Goal: Information Seeking & Learning: Learn about a topic

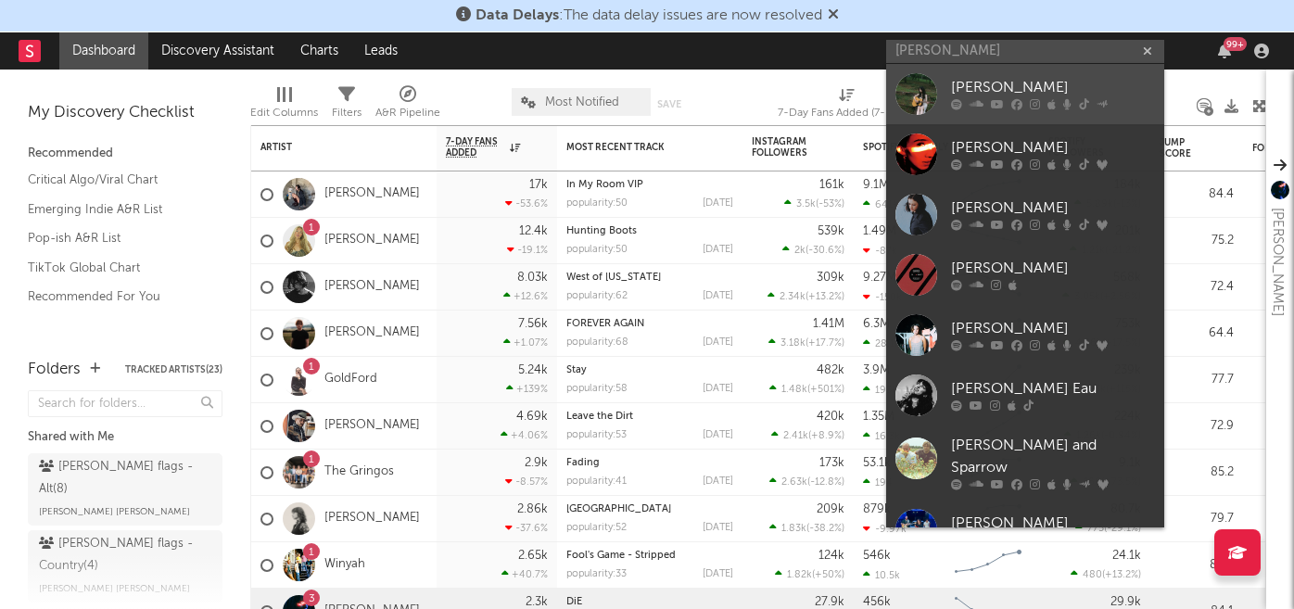
type input "penny"
click at [1020, 96] on div "[PERSON_NAME]" at bounding box center [1053, 88] width 204 height 22
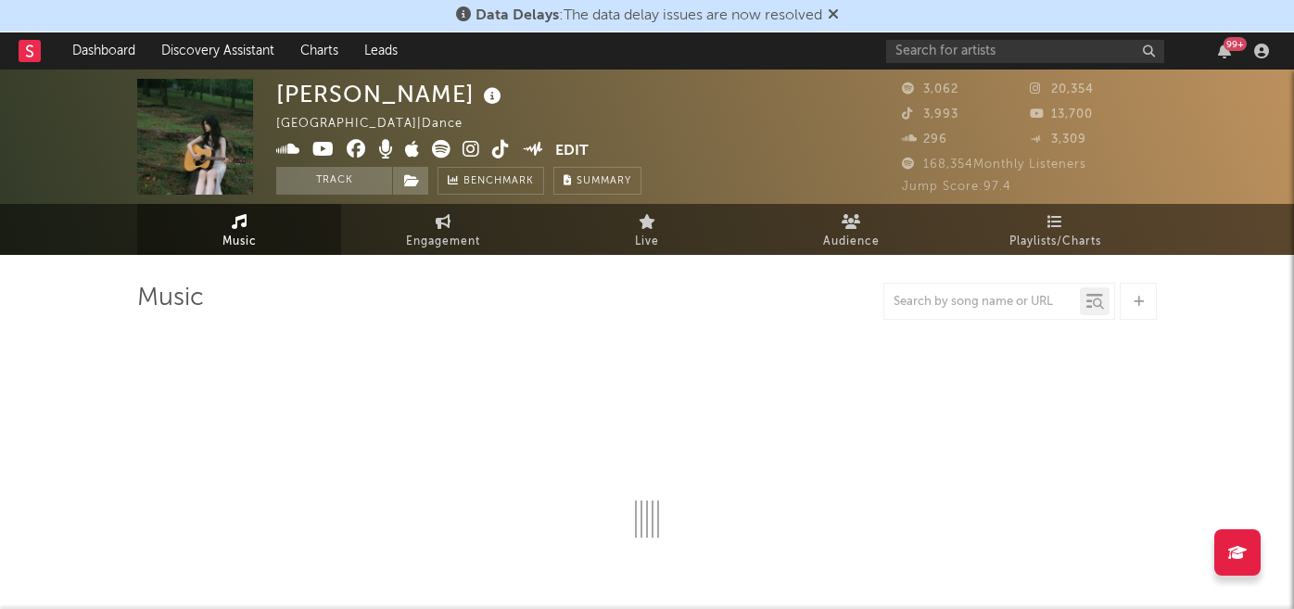
select select "1w"
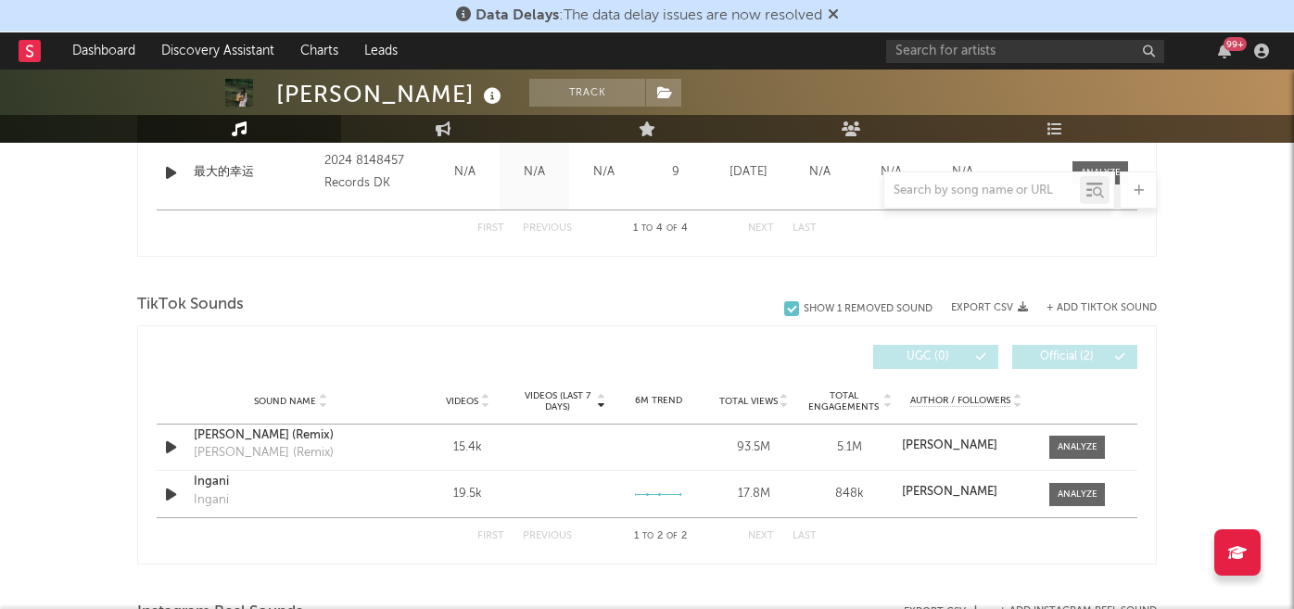
scroll to position [1073, 0]
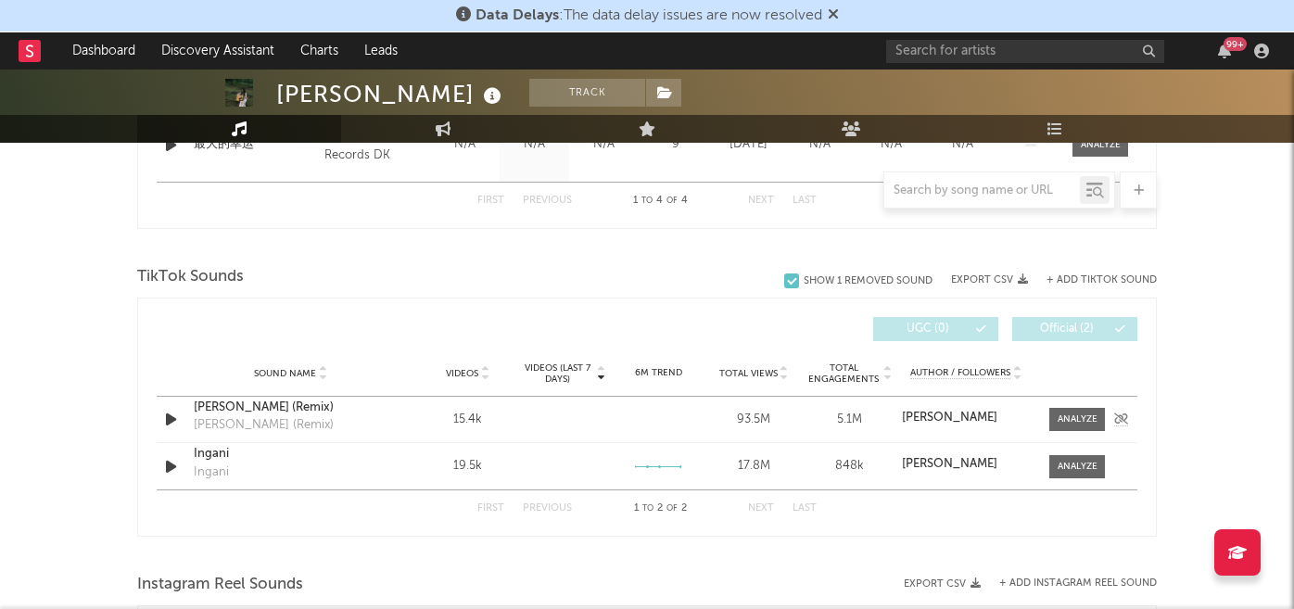
click at [166, 423] on icon "button" at bounding box center [170, 419] width 19 height 23
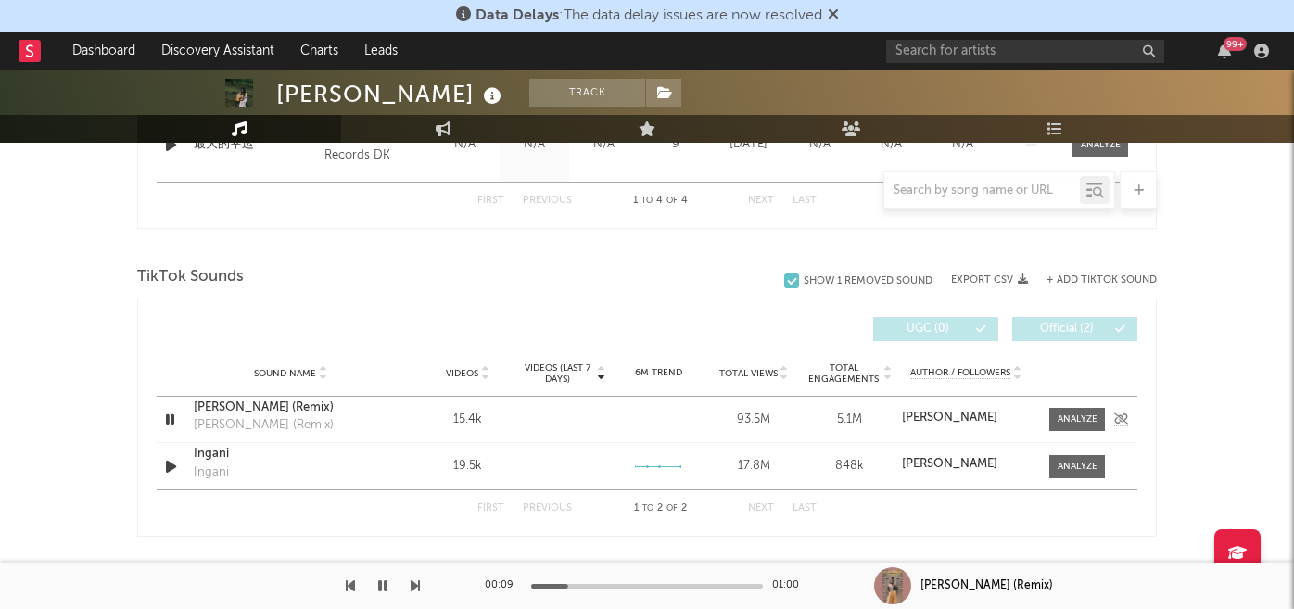
click at [169, 423] on icon "button" at bounding box center [170, 419] width 18 height 23
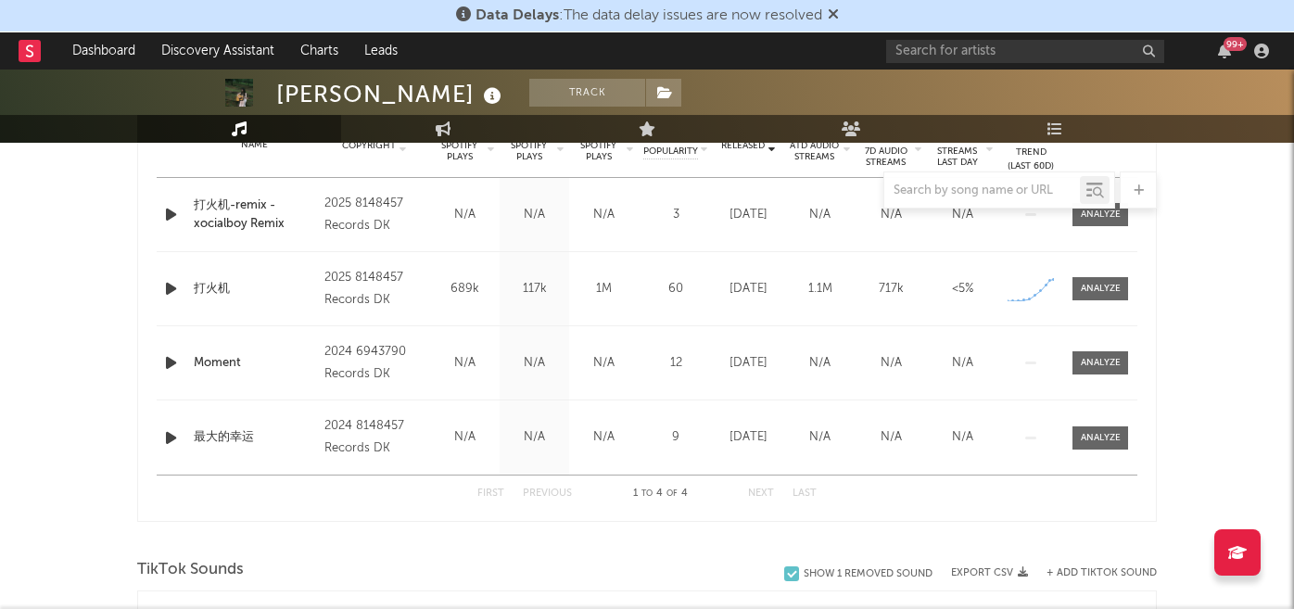
scroll to position [726, 0]
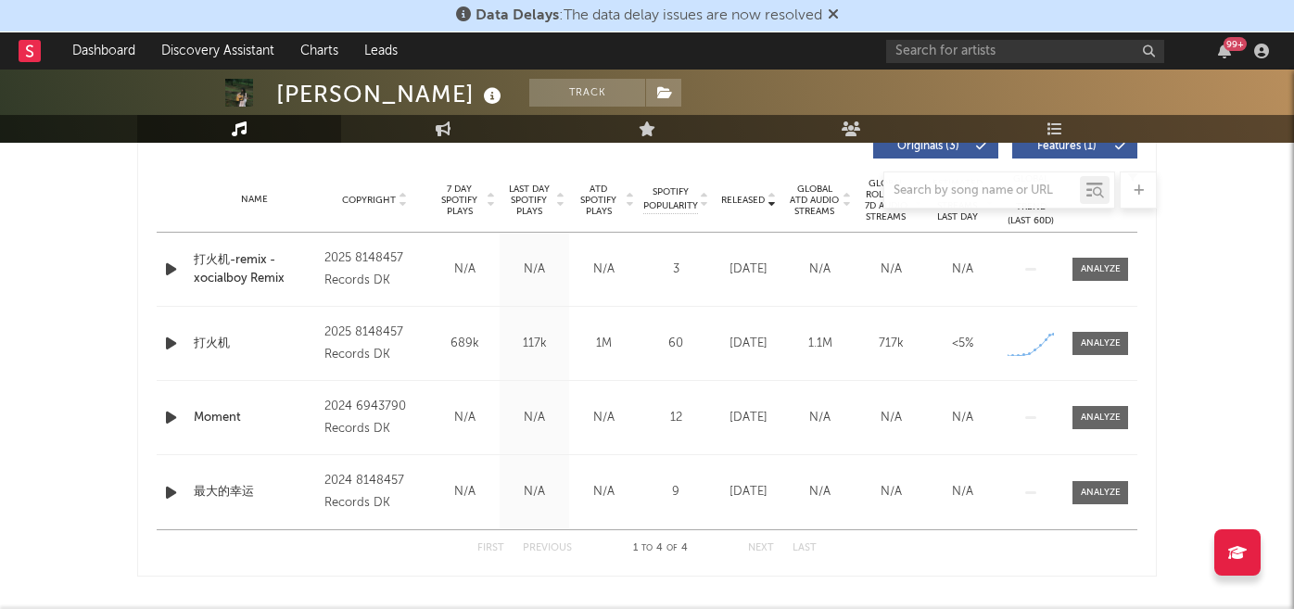
click at [179, 267] on icon "button" at bounding box center [170, 269] width 19 height 23
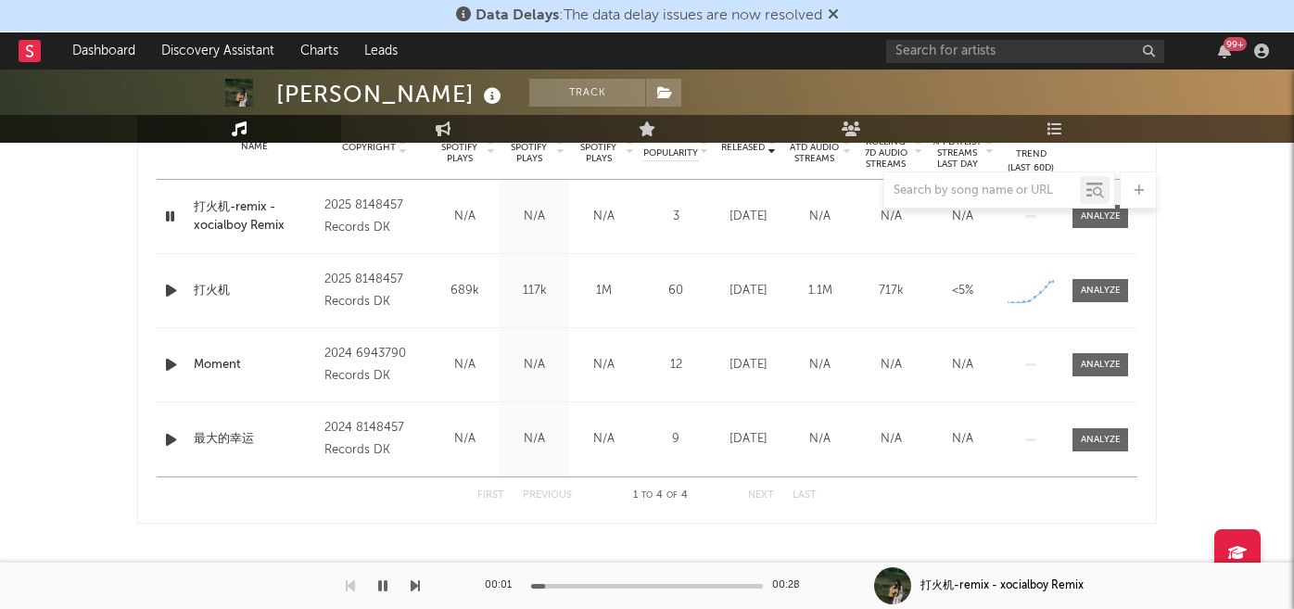
scroll to position [809, 0]
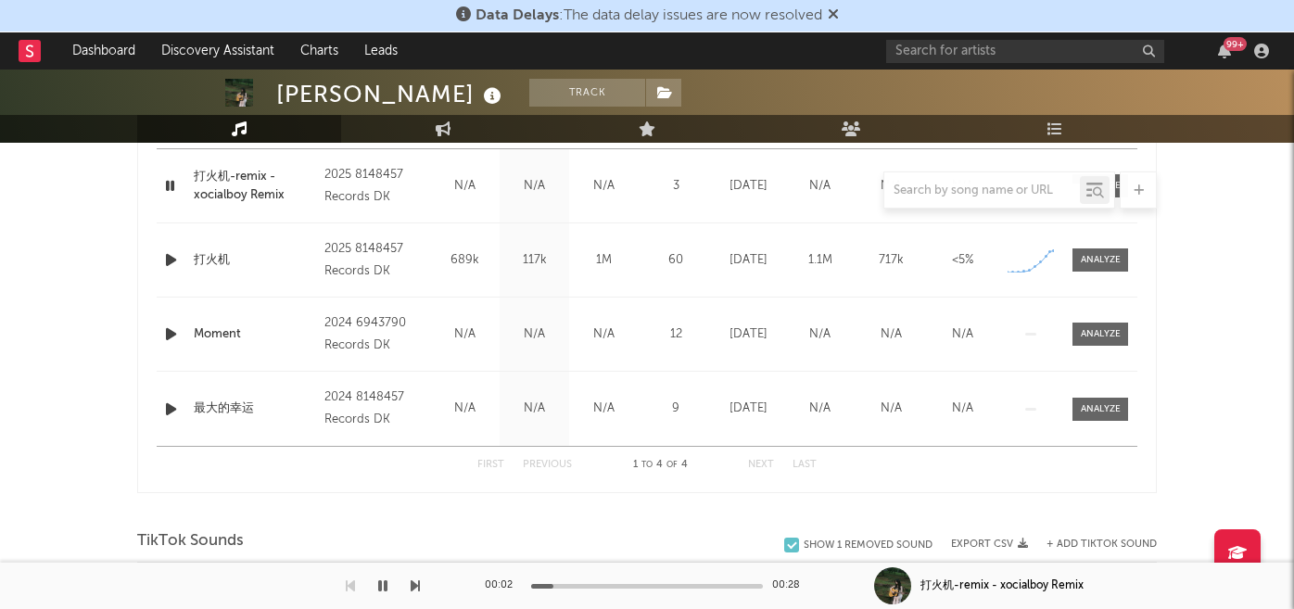
click at [166, 190] on div at bounding box center [647, 189] width 1020 height 37
click at [171, 179] on div at bounding box center [647, 189] width 1020 height 37
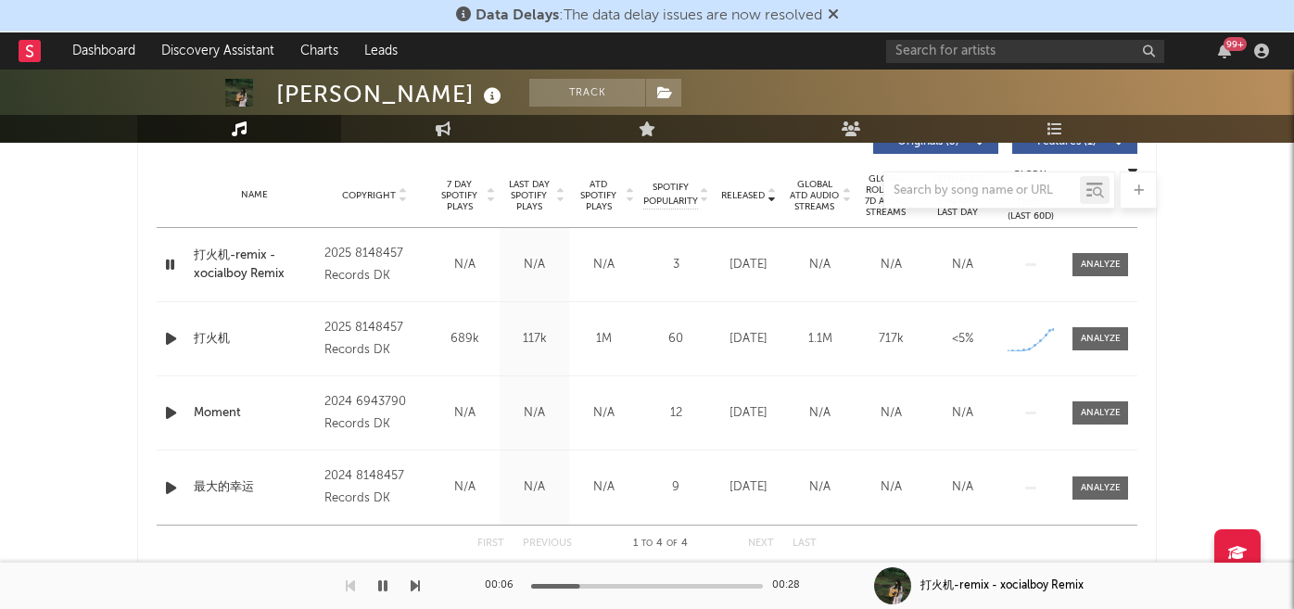
scroll to position [704, 0]
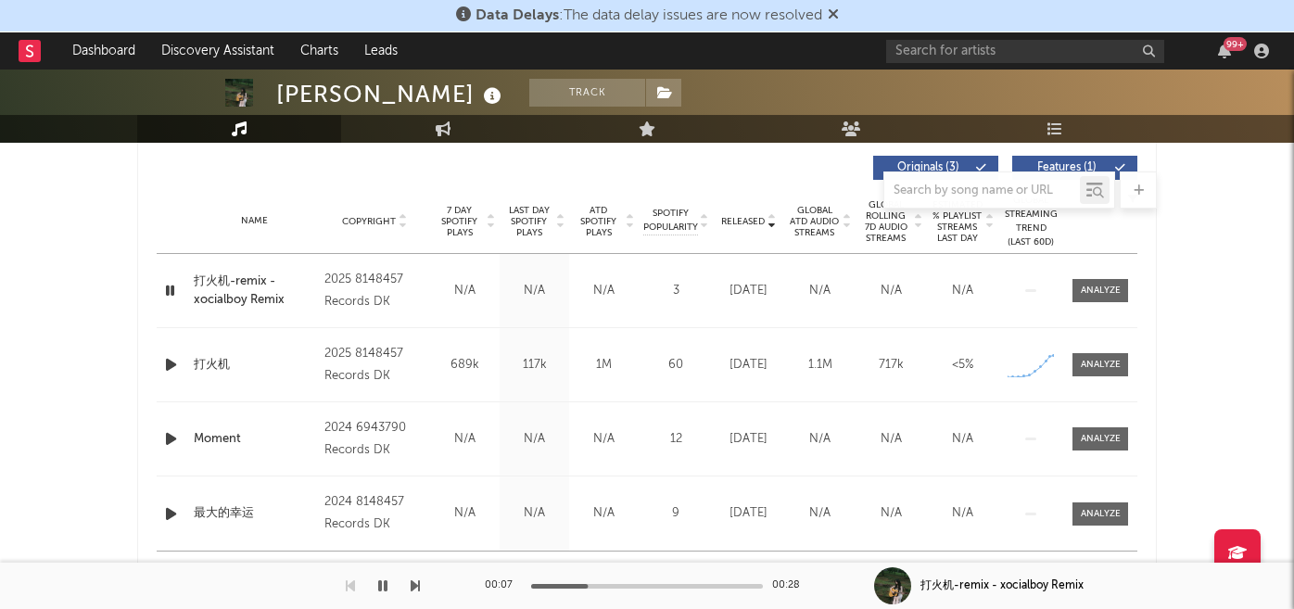
click at [166, 292] on icon "button" at bounding box center [170, 290] width 18 height 23
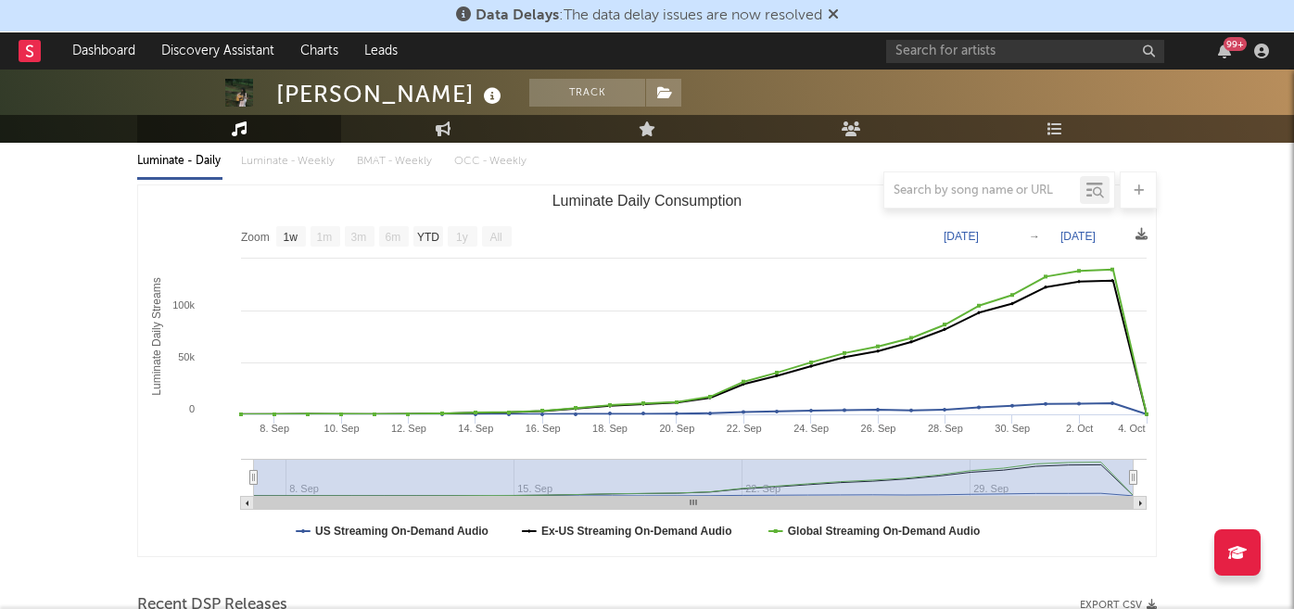
scroll to position [0, 0]
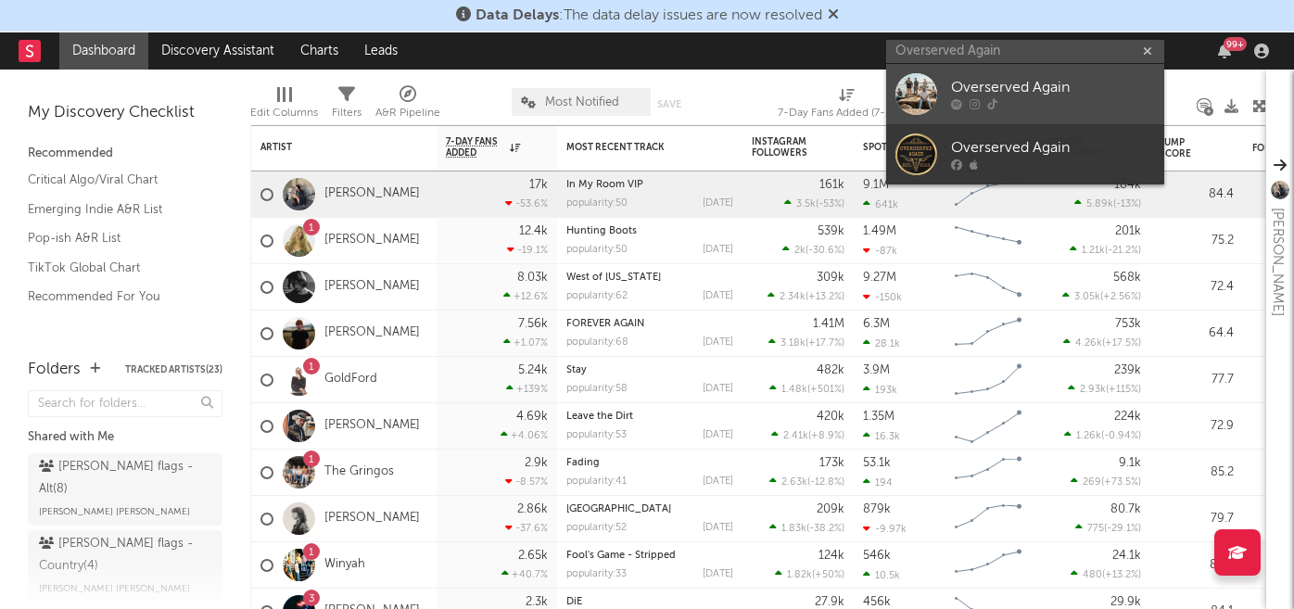
type input "Overserved Again"
click at [967, 91] on div "Overserved Again" at bounding box center [1053, 88] width 204 height 22
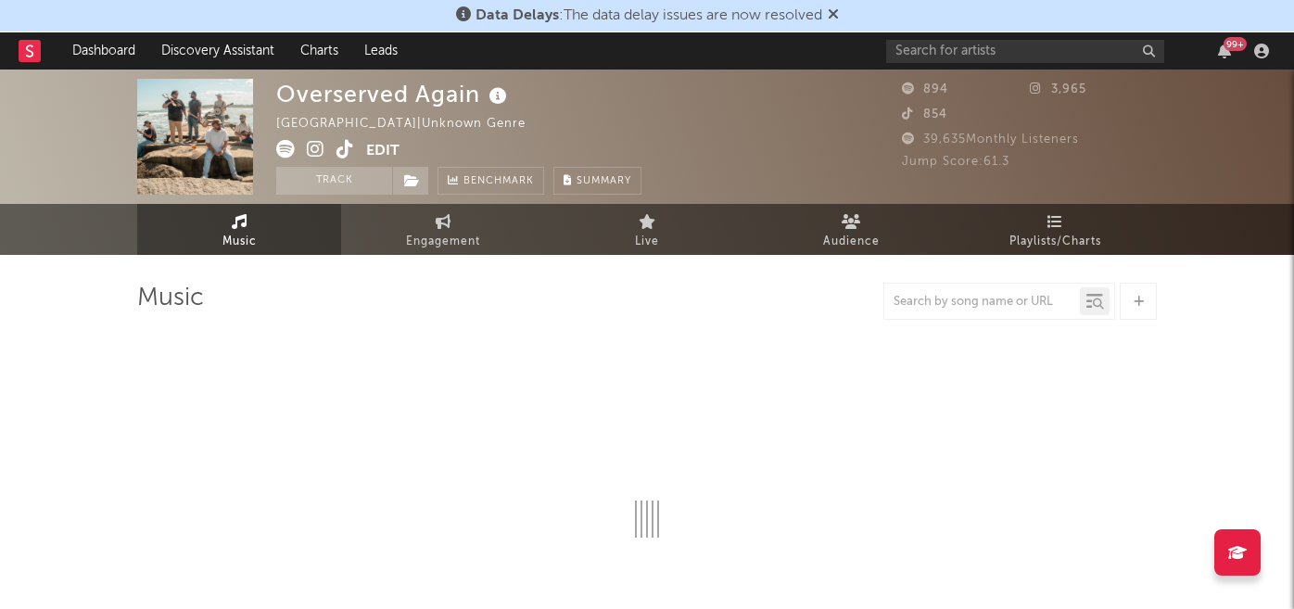
select select "6m"
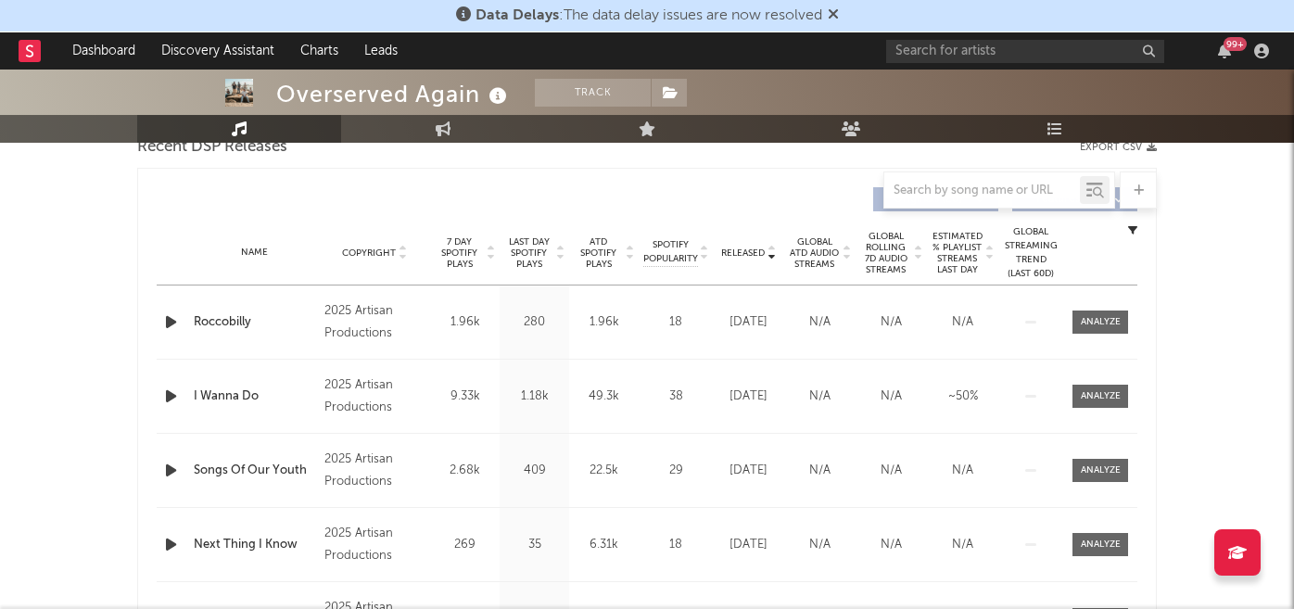
scroll to position [671, 0]
click at [462, 257] on span "7 Day Spotify Plays" at bounding box center [459, 254] width 49 height 33
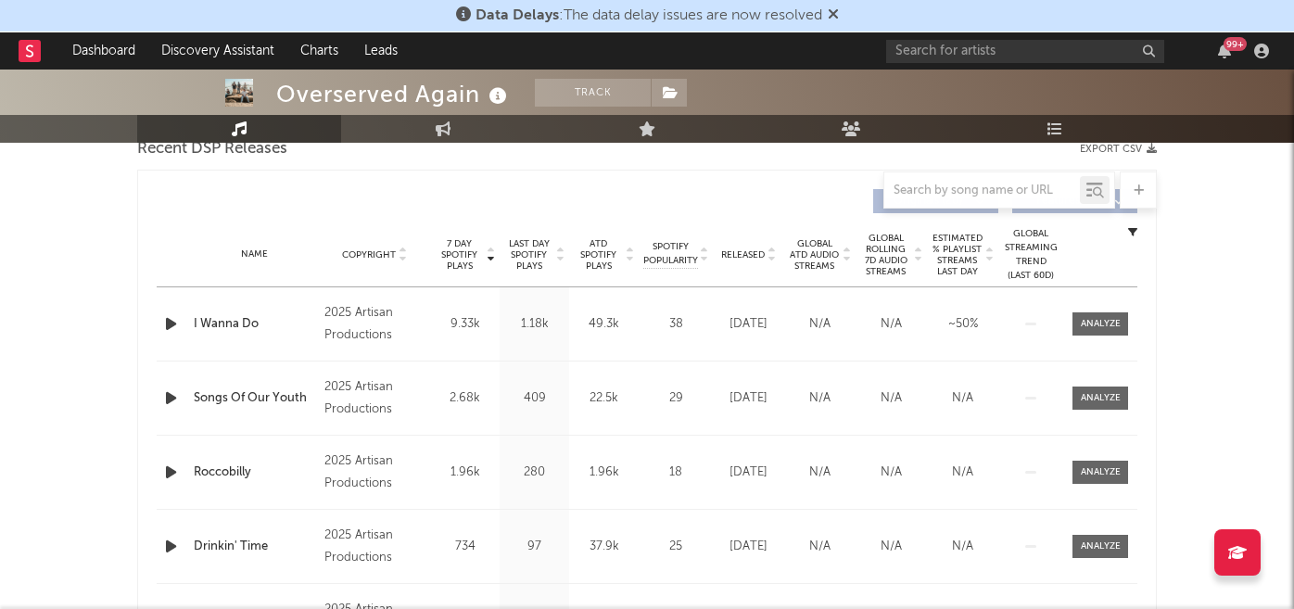
click at [747, 256] on span "Released" at bounding box center [743, 254] width 44 height 11
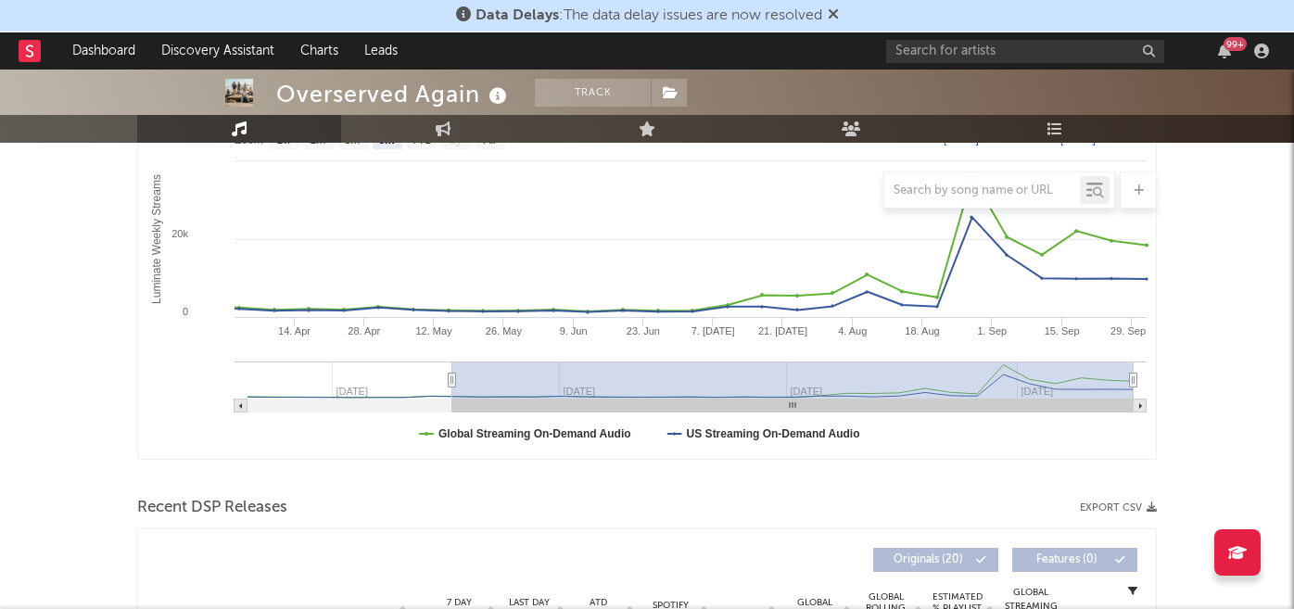
scroll to position [0, 0]
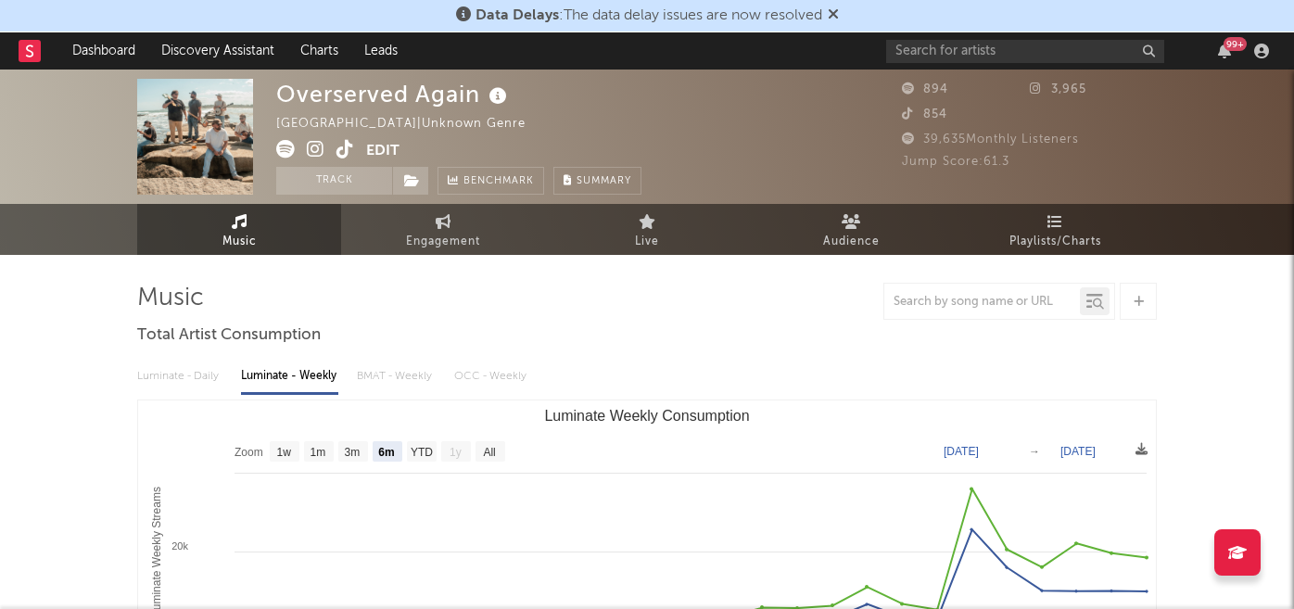
click at [318, 152] on icon at bounding box center [316, 149] width 18 height 19
click at [334, 151] on span at bounding box center [321, 151] width 90 height 23
click at [339, 151] on icon at bounding box center [345, 149] width 18 height 19
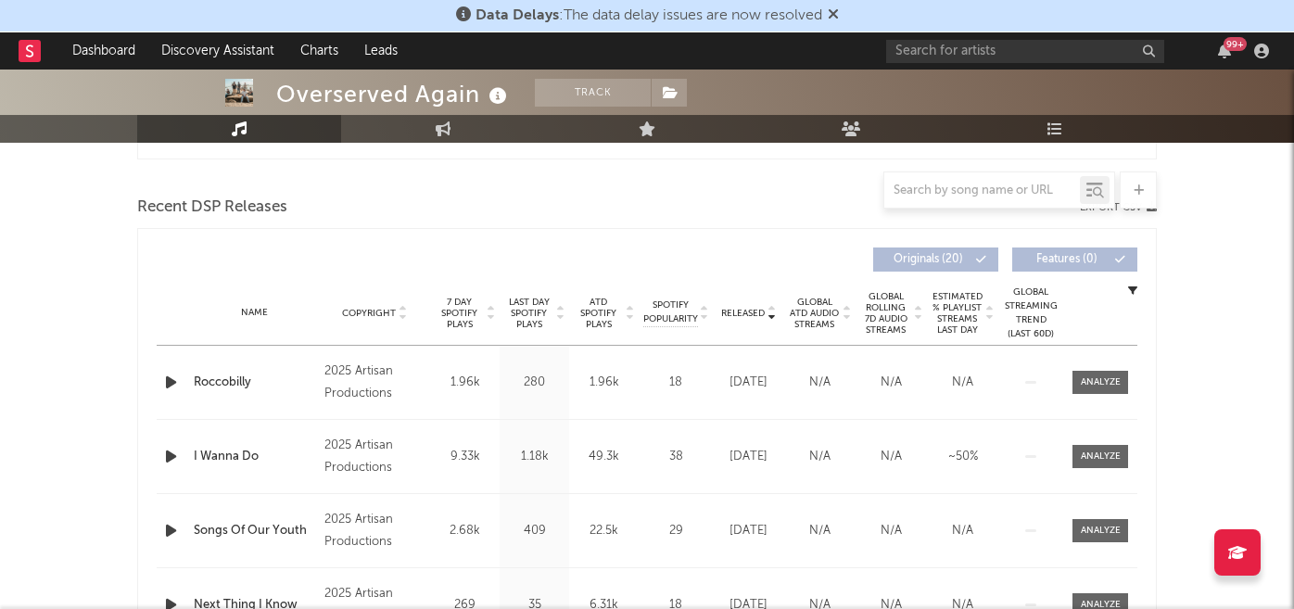
scroll to position [674, 0]
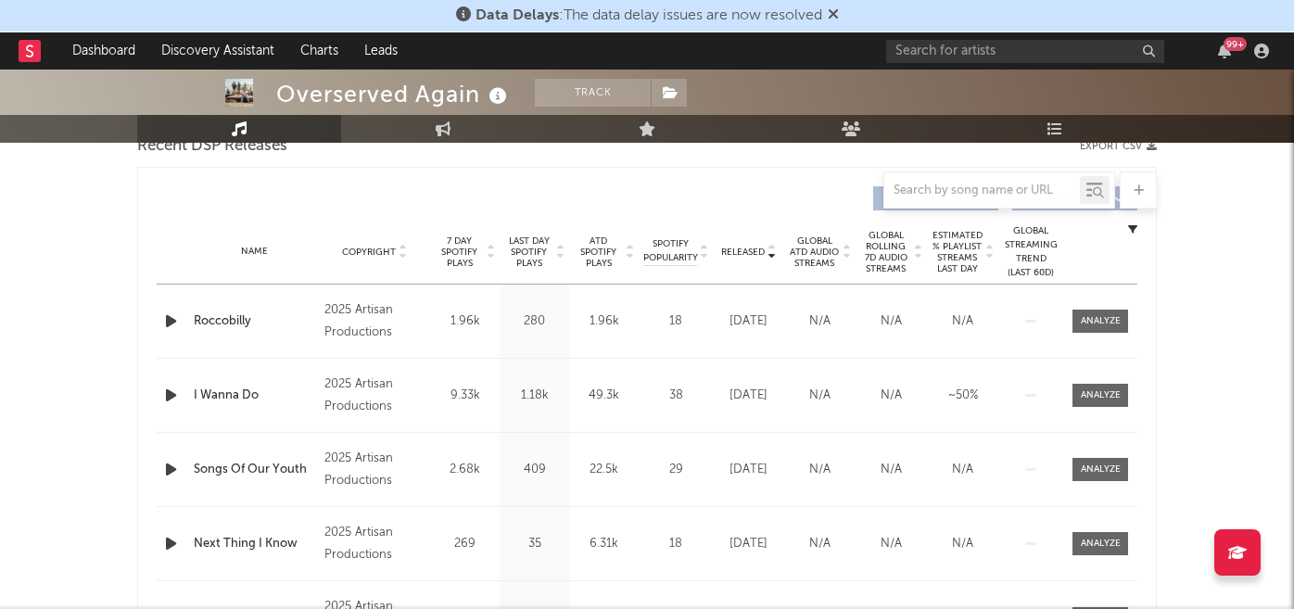
click at [468, 259] on span "7 Day Spotify Plays" at bounding box center [459, 251] width 49 height 33
click at [1098, 322] on div at bounding box center [1101, 321] width 40 height 14
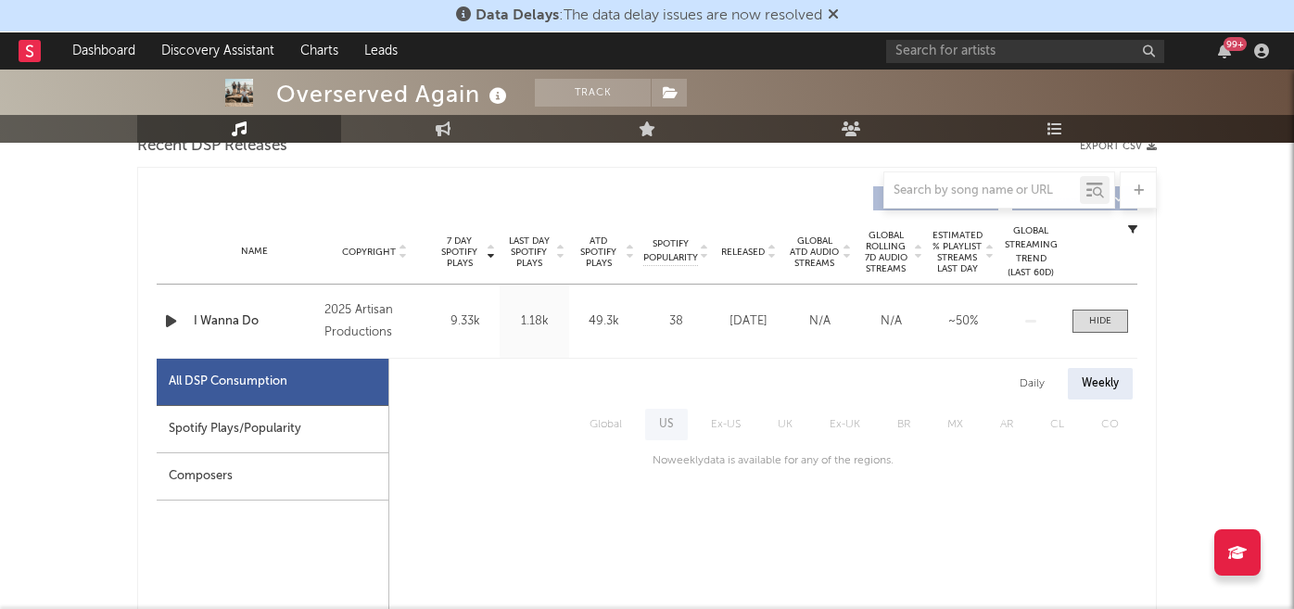
click at [326, 417] on div "Spotify Plays/Popularity" at bounding box center [273, 429] width 232 height 47
select select "1w"
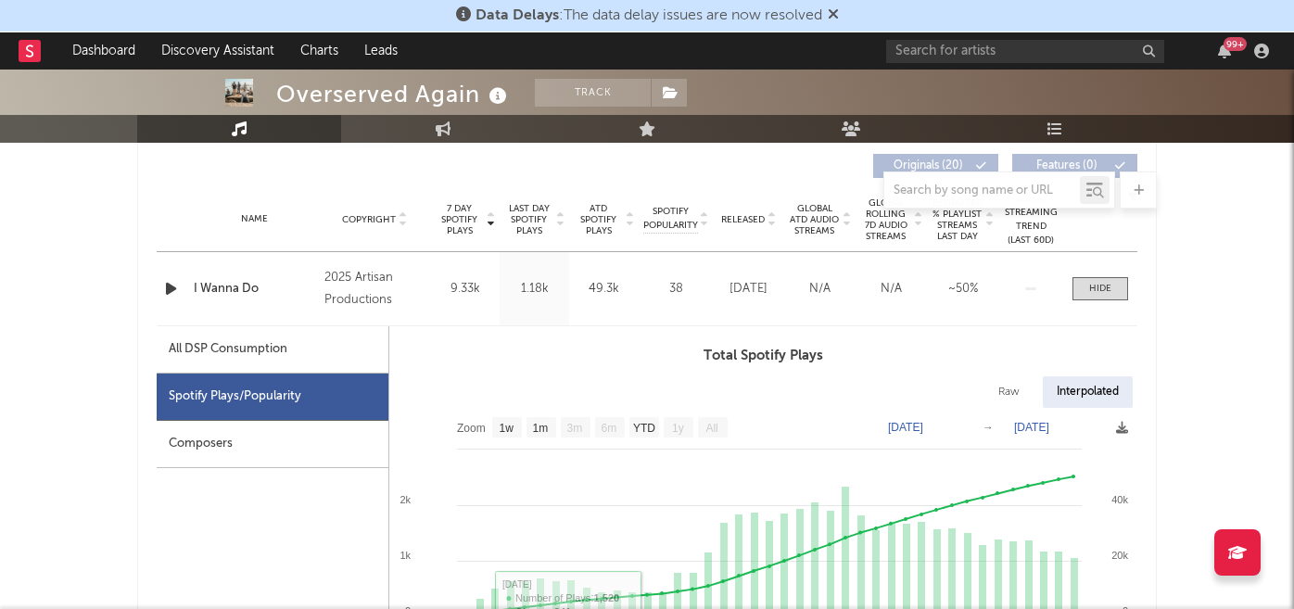
scroll to position [627, 0]
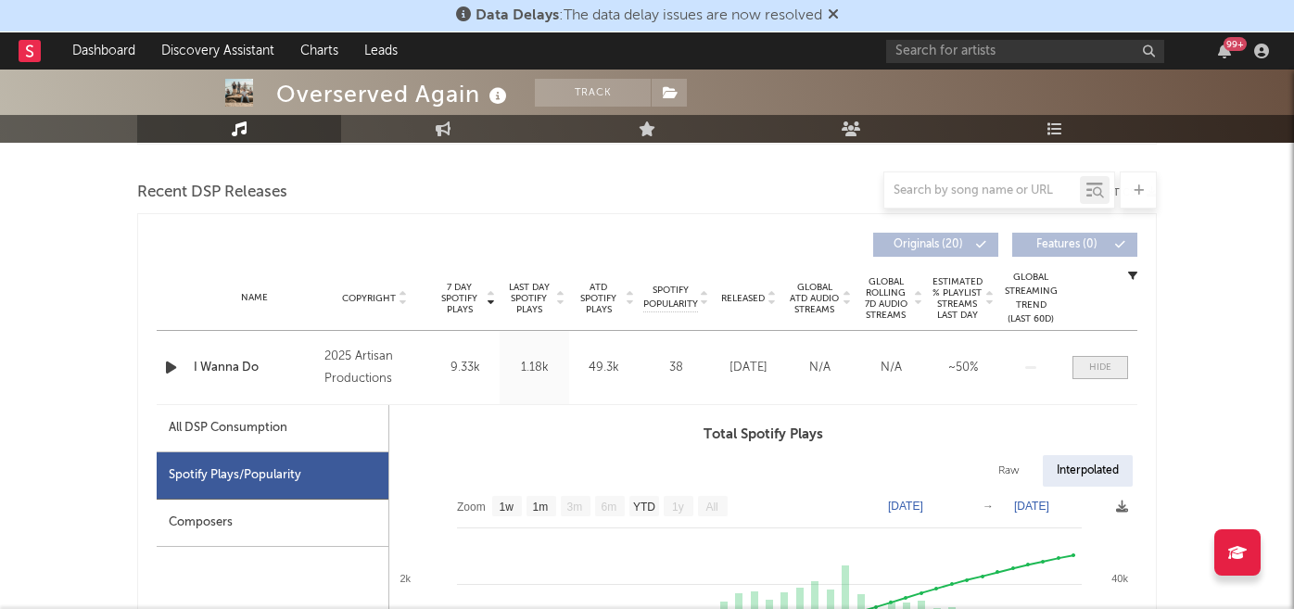
click at [1086, 363] on span at bounding box center [1100, 367] width 56 height 23
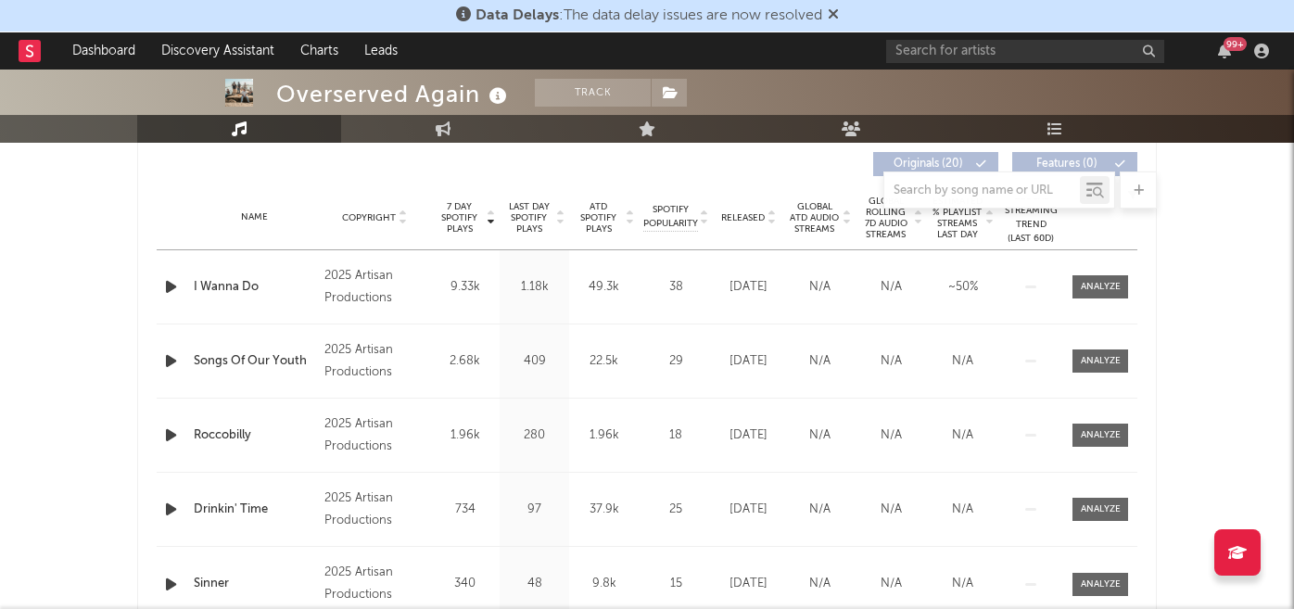
scroll to position [699, 0]
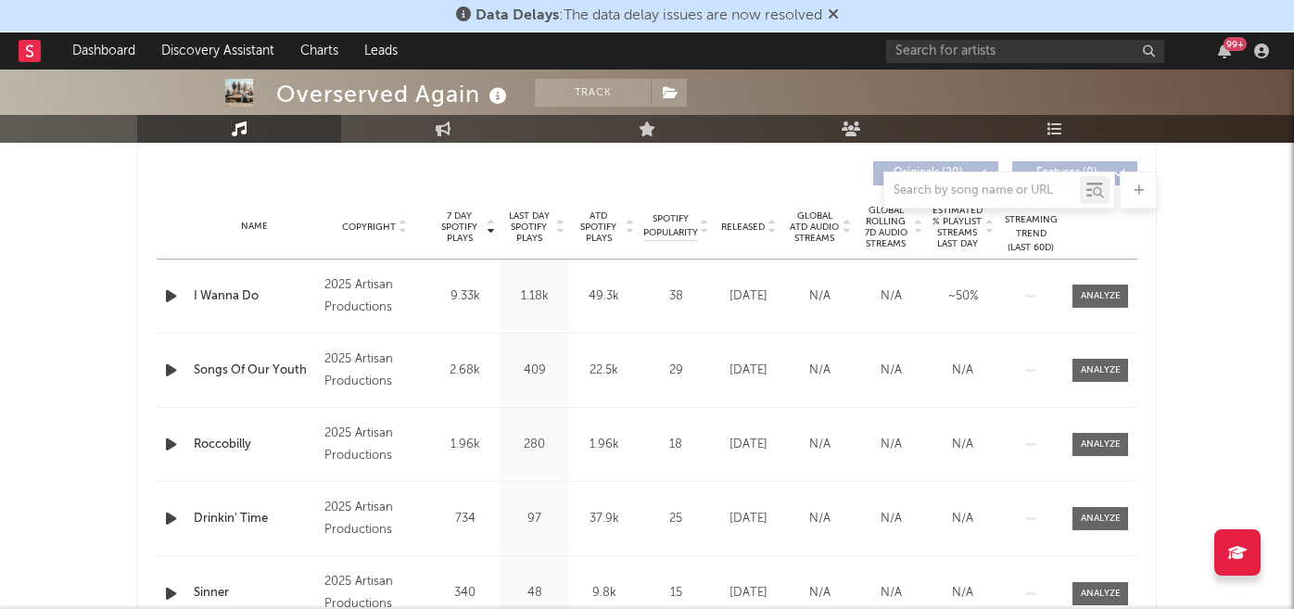
click at [748, 222] on span "Released" at bounding box center [743, 227] width 44 height 11
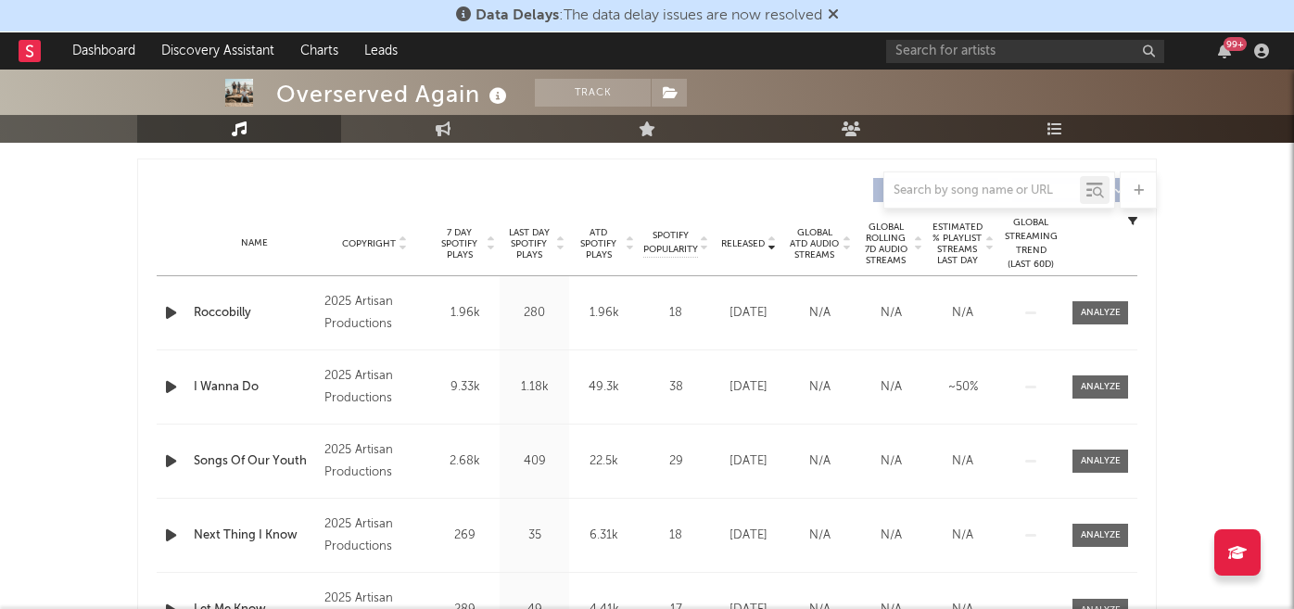
scroll to position [681, 0]
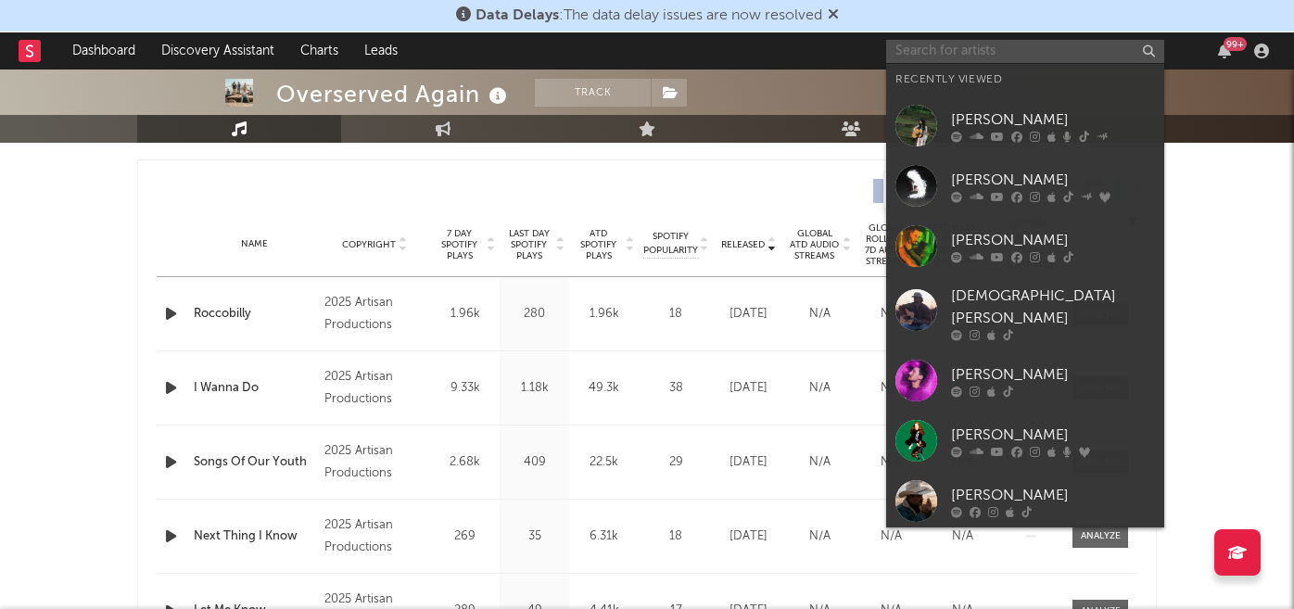
click at [976, 43] on input "text" at bounding box center [1025, 51] width 278 height 23
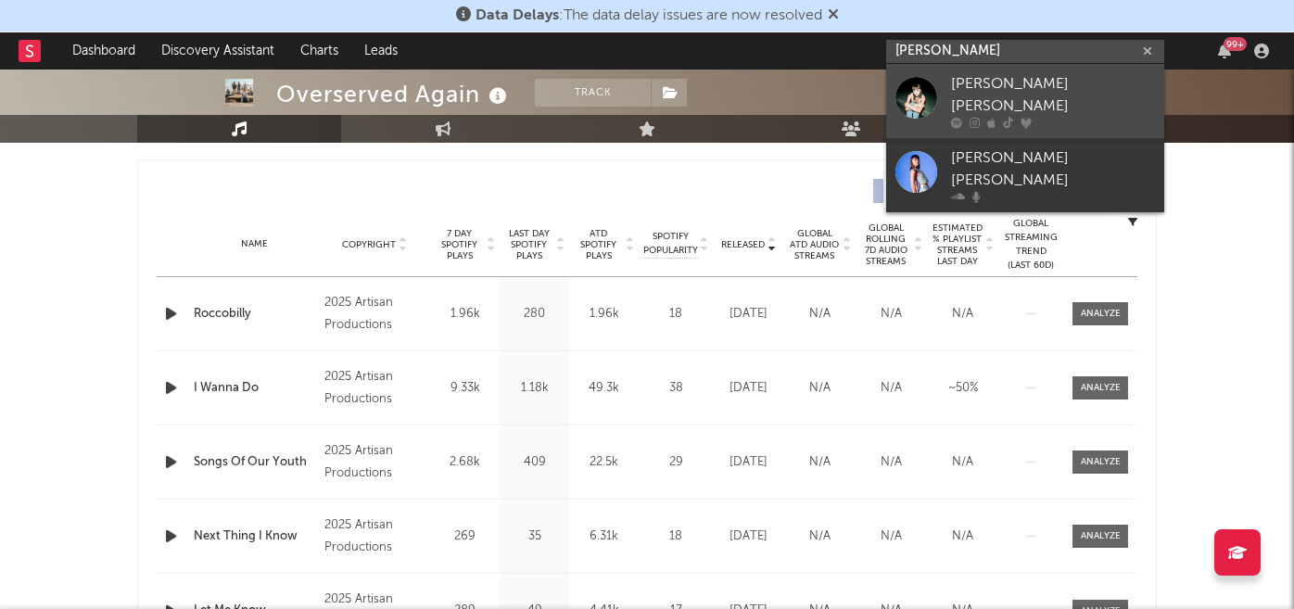
type input "[PERSON_NAME]"
click at [994, 83] on div "[PERSON_NAME] [PERSON_NAME]" at bounding box center [1053, 95] width 204 height 44
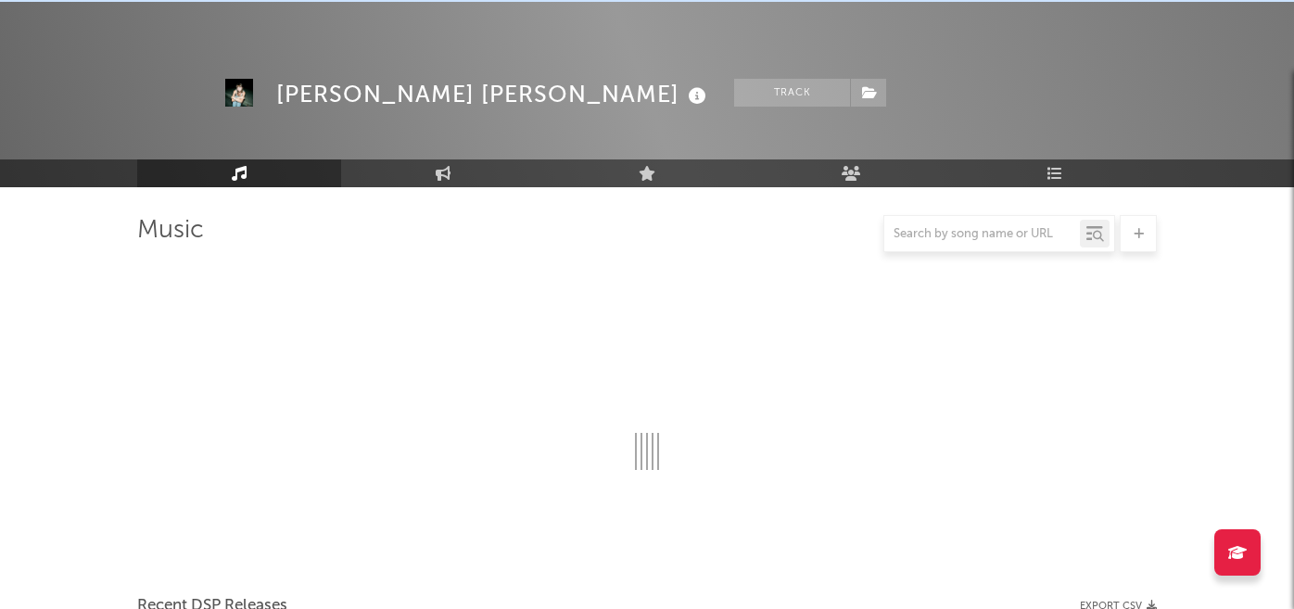
scroll to position [681, 0]
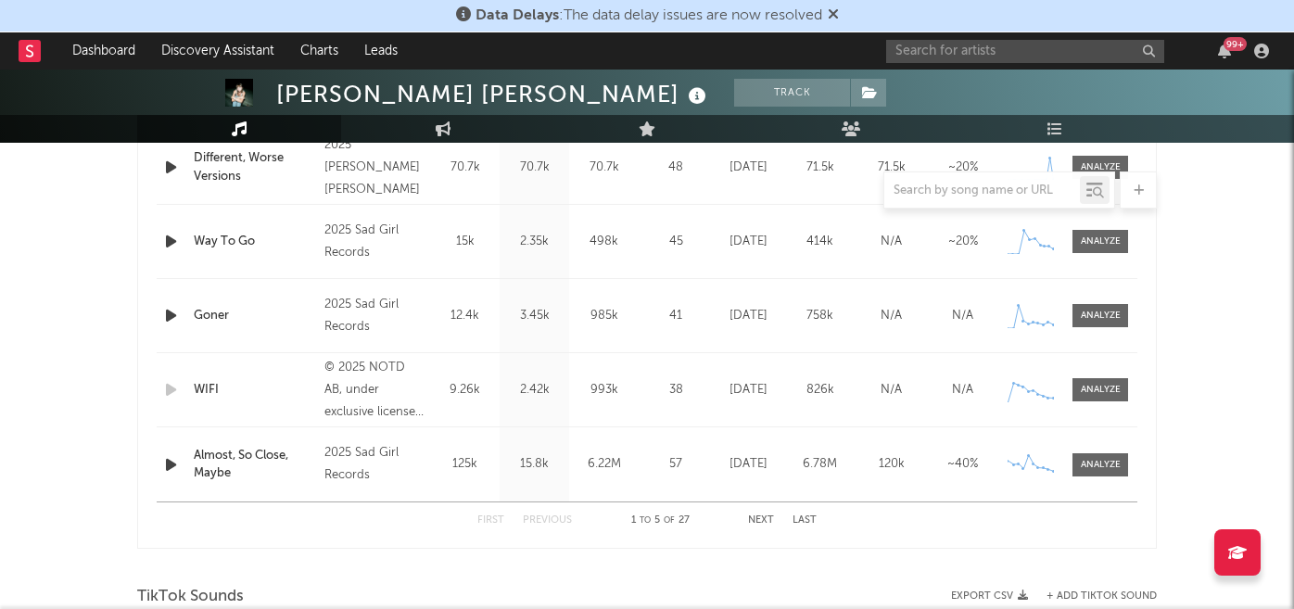
select select "6m"
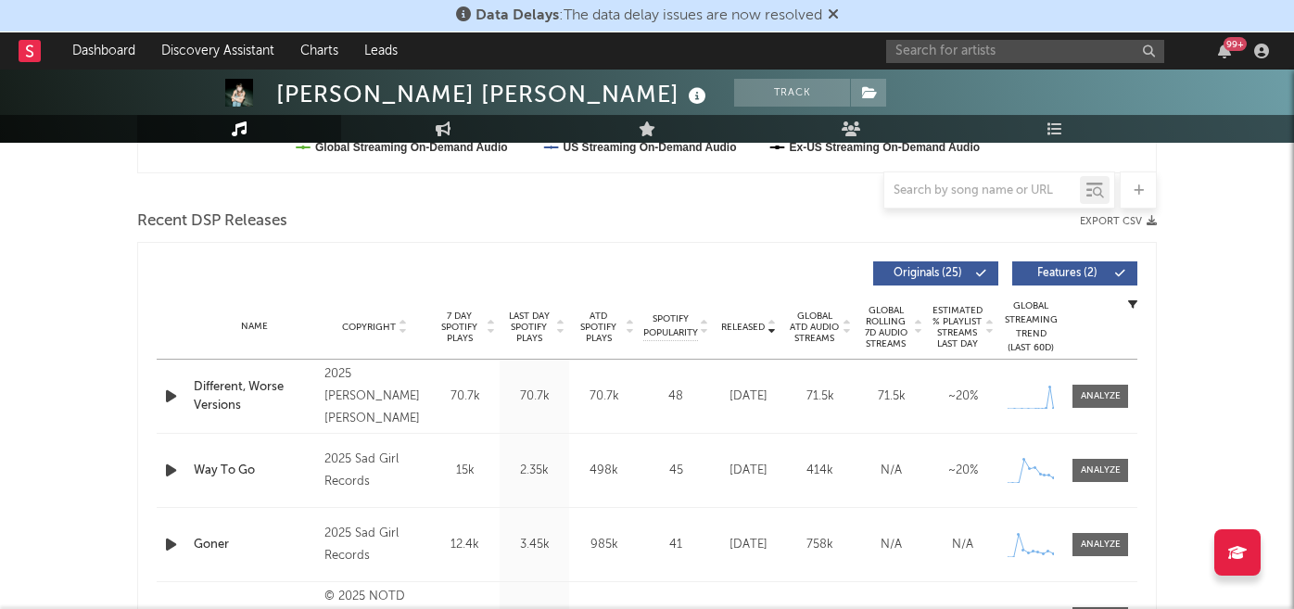
scroll to position [589, 0]
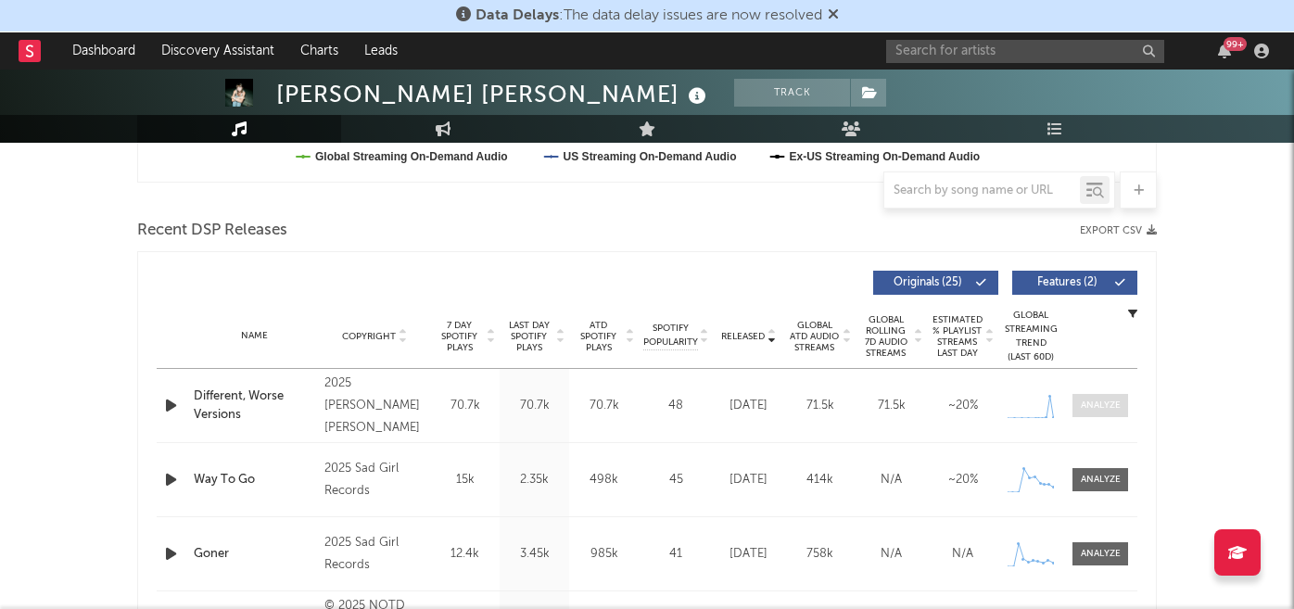
click at [1080, 396] on span at bounding box center [1100, 405] width 56 height 23
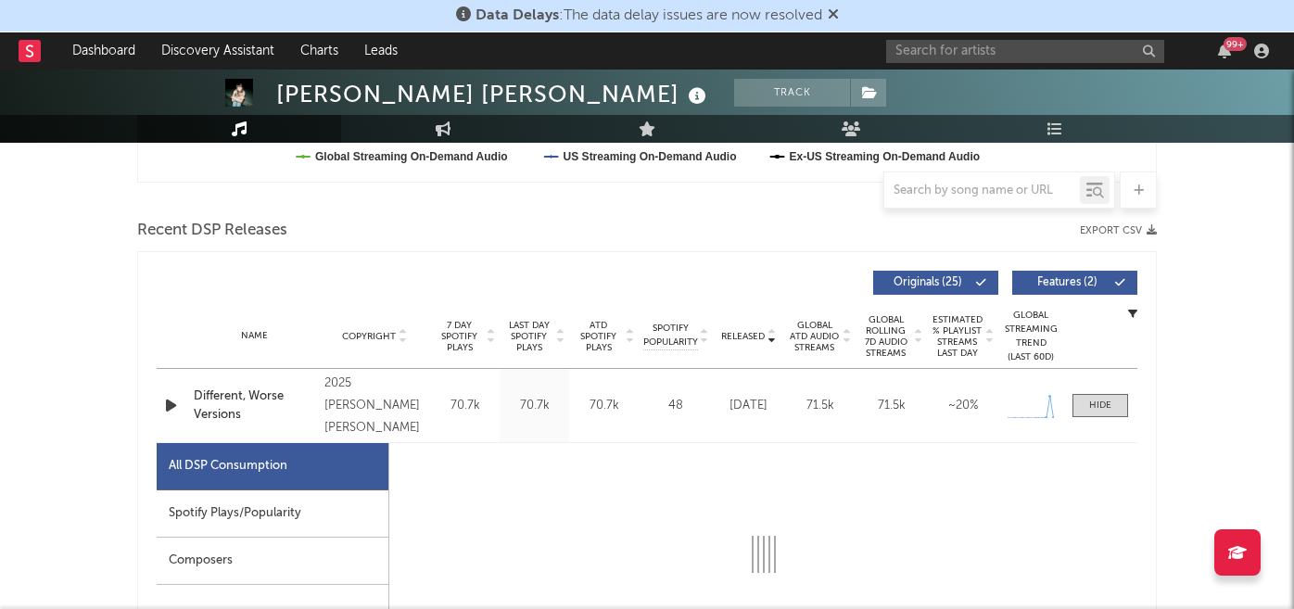
select select "1w"
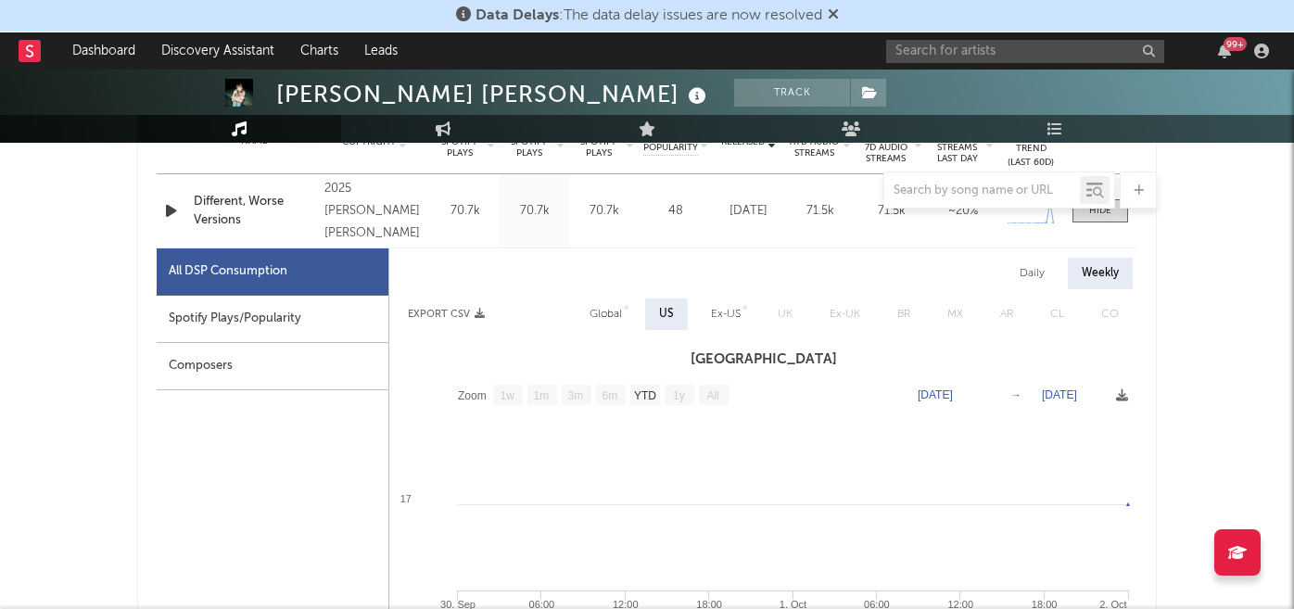
scroll to position [863, 0]
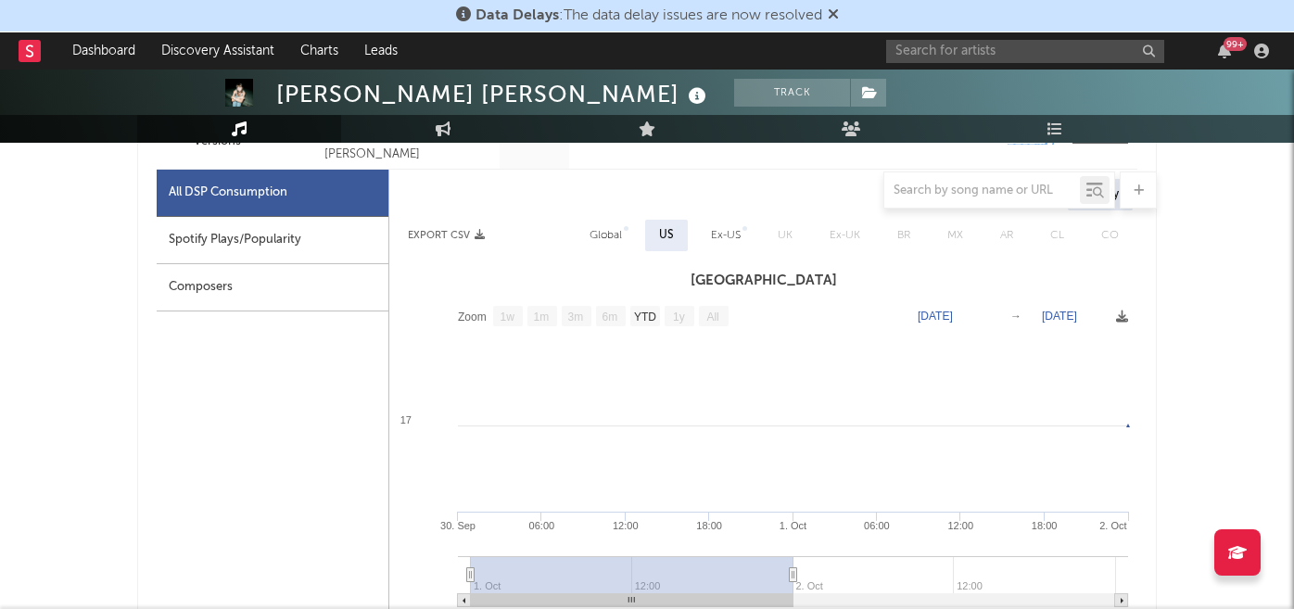
click at [276, 243] on div "Spotify Plays/Popularity" at bounding box center [273, 240] width 232 height 47
select select "1w"
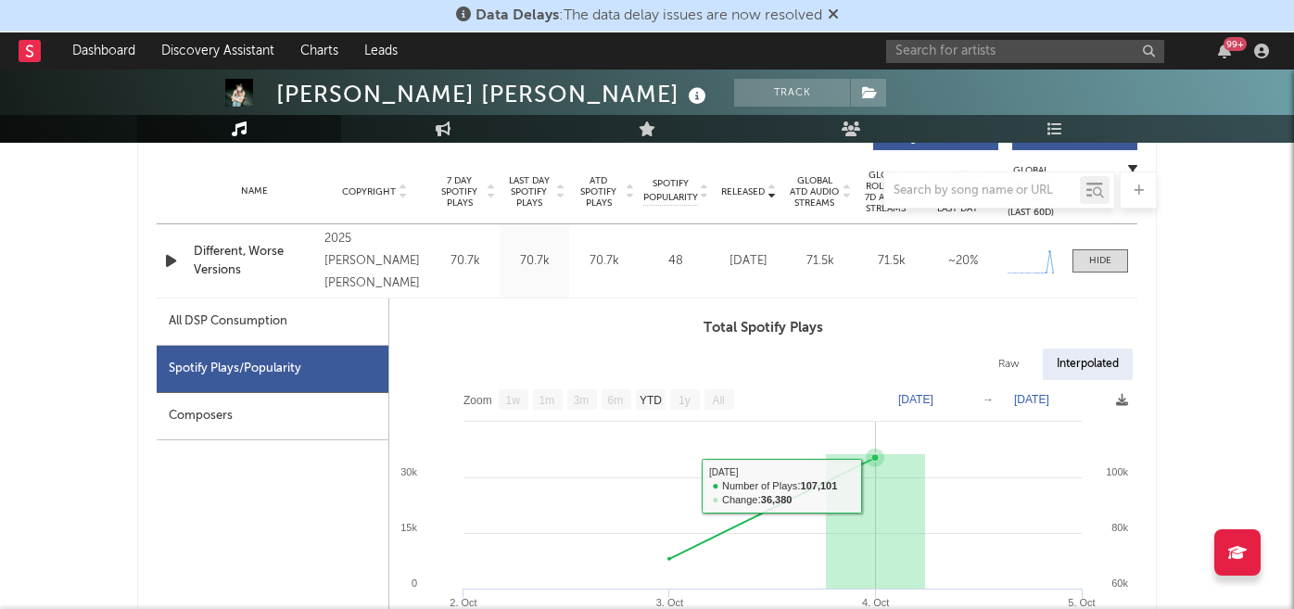
scroll to position [719, 0]
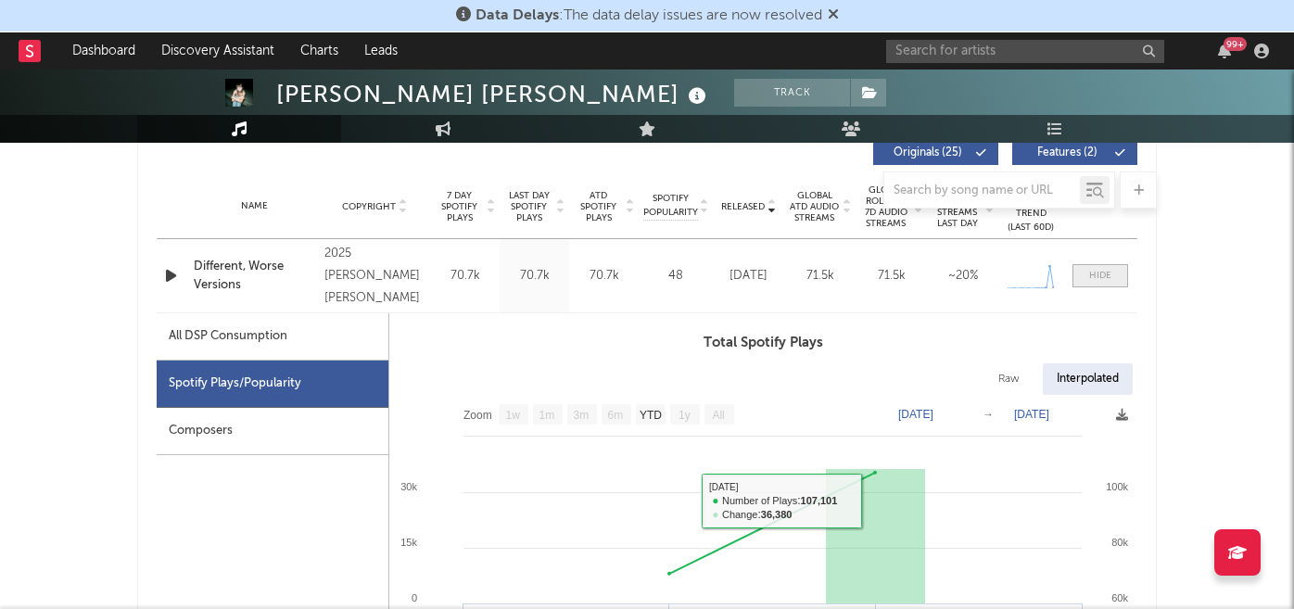
click at [1094, 272] on div at bounding box center [1100, 276] width 22 height 14
